Goal: Task Accomplishment & Management: Use online tool/utility

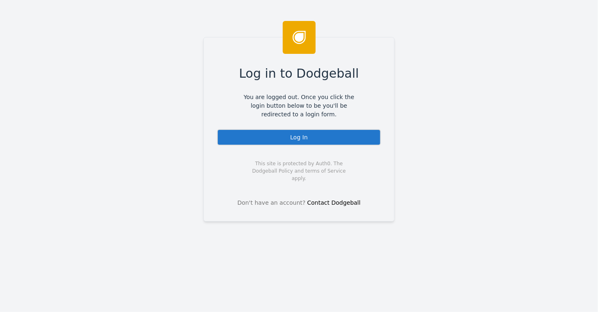
click at [289, 137] on div "Log In" at bounding box center [299, 137] width 164 height 16
click at [299, 138] on div "Log In" at bounding box center [299, 137] width 164 height 16
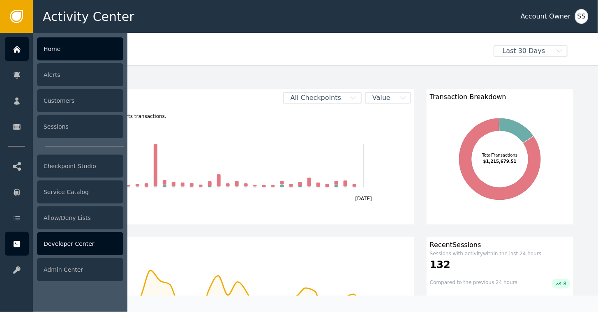
click at [62, 243] on div "Developer Center" at bounding box center [80, 243] width 86 height 23
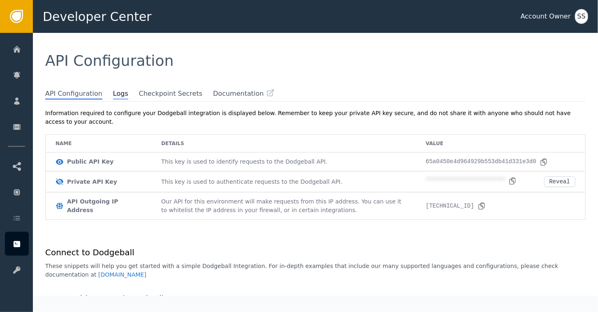
click at [113, 96] on span "Logs" at bounding box center [120, 94] width 15 height 11
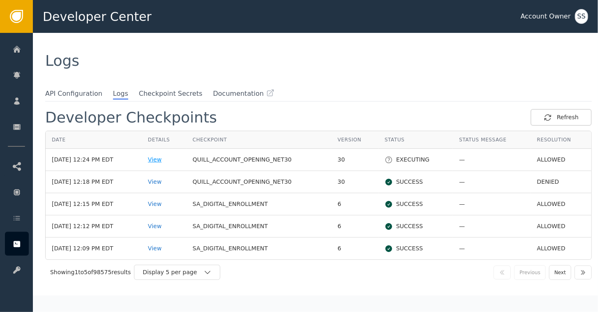
click at [163, 158] on div "View" at bounding box center [164, 159] width 32 height 9
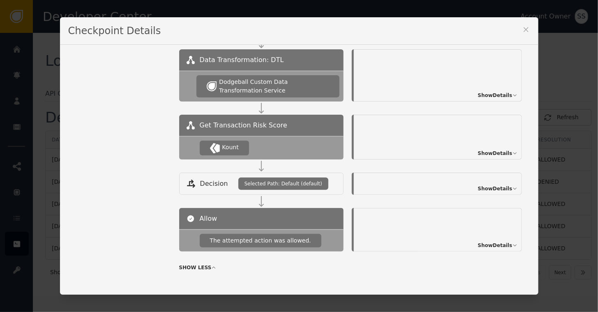
scroll to position [521, 0]
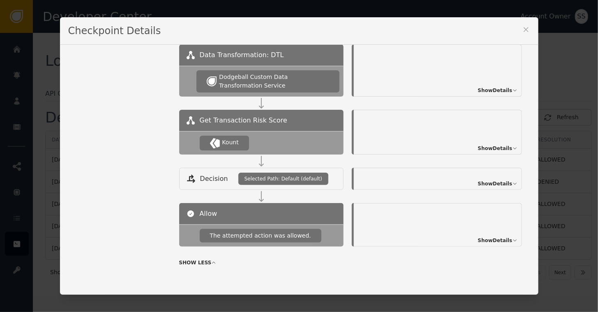
click at [488, 146] on span "Show Details" at bounding box center [495, 148] width 35 height 7
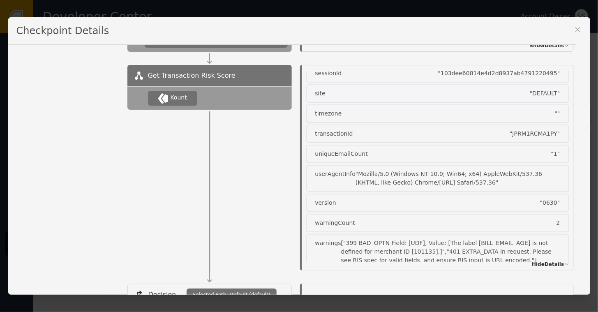
scroll to position [1134, 0]
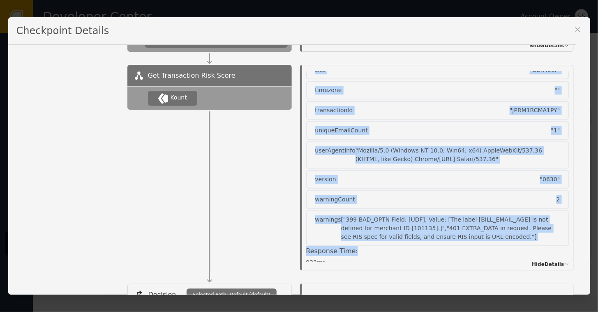
drag, startPoint x: 299, startPoint y: 66, endPoint x: 374, endPoint y: 232, distance: 182.9
click at [374, 232] on div "Kount Score : 48 Status : Approve Other Data: autoDecision "Approve" autoStatus…" at bounding box center [437, 167] width 271 height 205
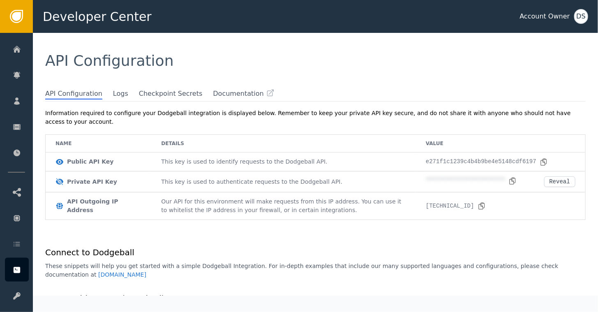
scroll to position [24, 0]
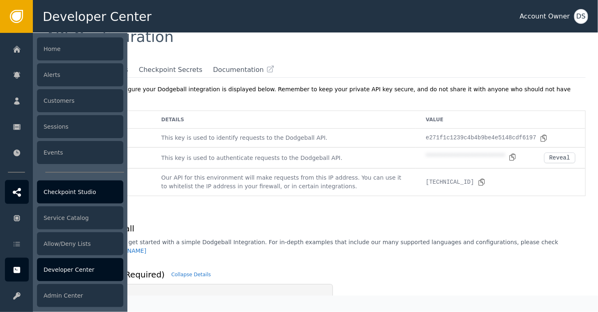
click at [57, 194] on div "Checkpoint Studio" at bounding box center [80, 191] width 86 height 23
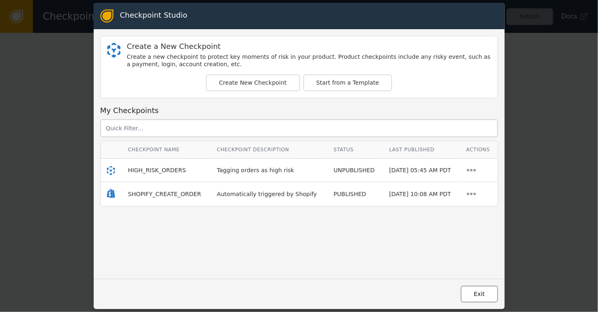
click at [480, 296] on button "Exit" at bounding box center [478, 293] width 37 height 17
